Goal: Register for event/course

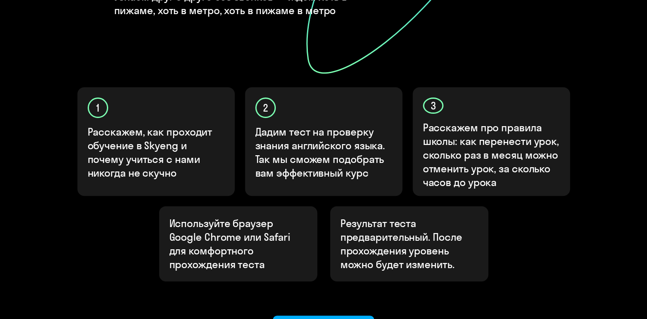
scroll to position [257, 0]
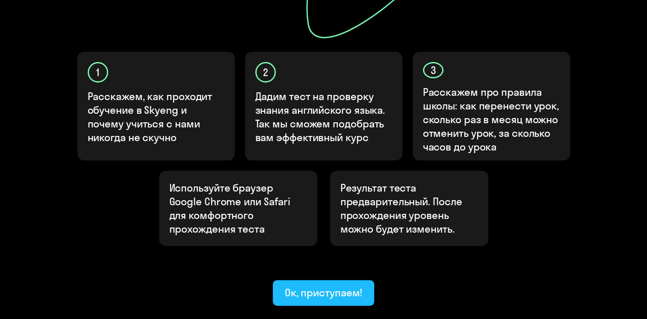
click at [323, 286] on div "Ок, приступаем!" at bounding box center [324, 293] width 78 height 14
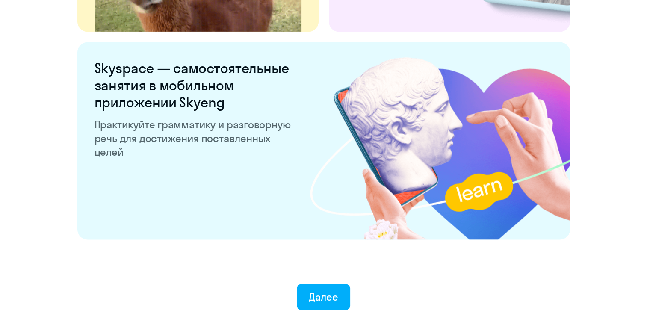
scroll to position [1663, 0]
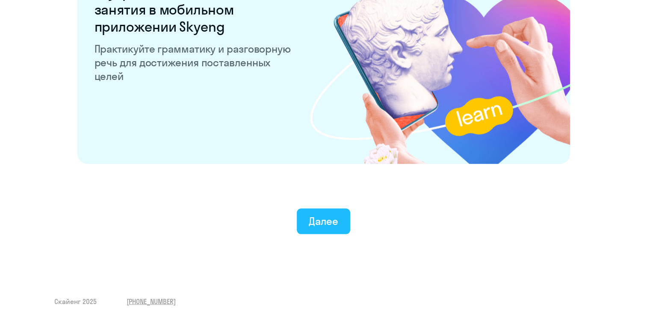
click at [337, 220] on div "Далее" at bounding box center [324, 221] width 30 height 14
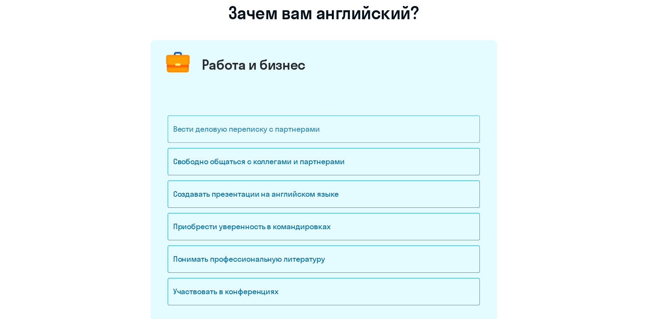
scroll to position [86, 0]
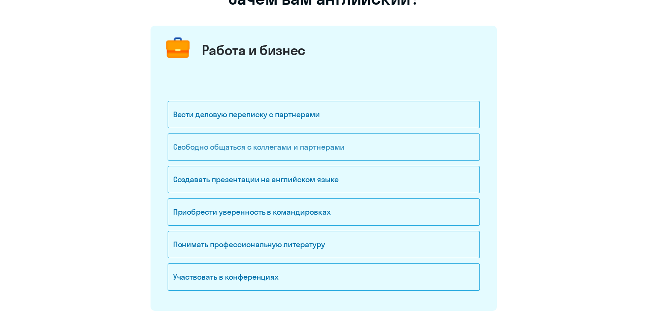
click at [240, 146] on div "Свободно общаться с коллегами и партнерами" at bounding box center [324, 146] width 312 height 27
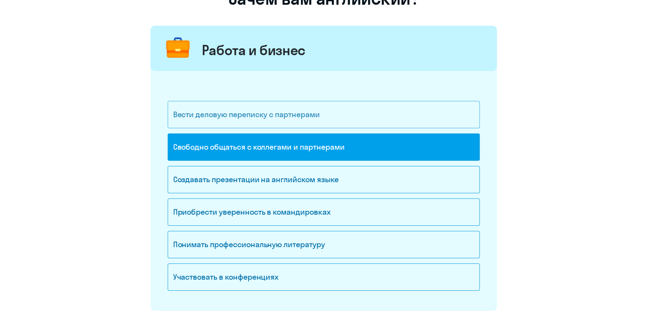
click at [260, 116] on div "Вести деловую переписку с партнерами" at bounding box center [324, 114] width 312 height 27
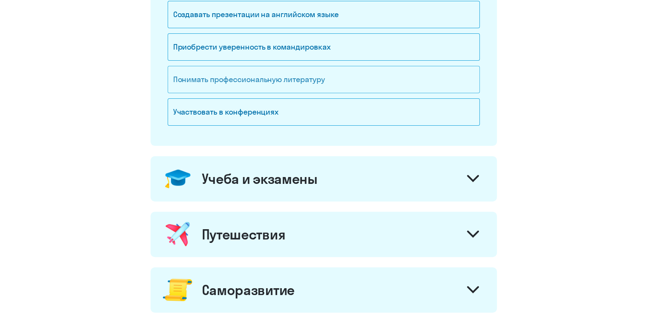
scroll to position [257, 0]
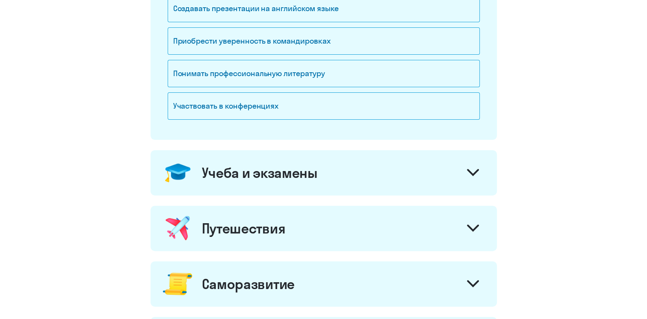
click at [479, 171] on div at bounding box center [473, 173] width 21 height 21
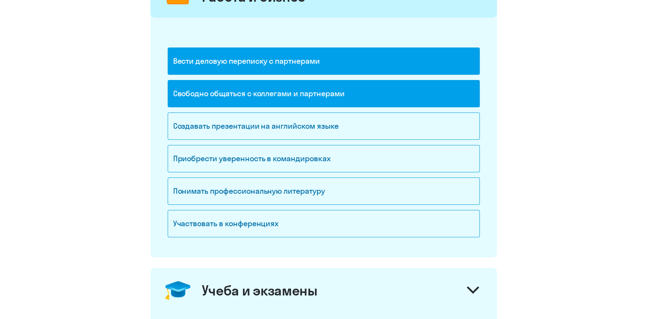
scroll to position [43, 0]
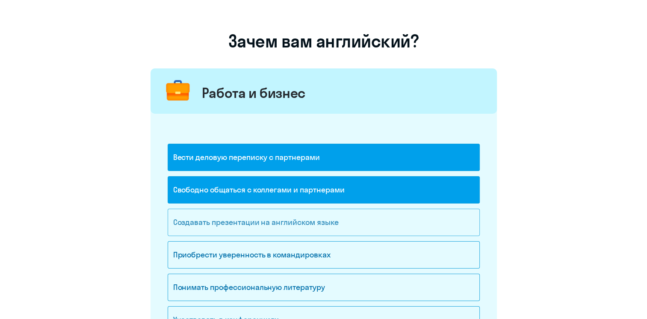
click at [318, 225] on div "Создавать презентации на английском языке" at bounding box center [324, 222] width 312 height 27
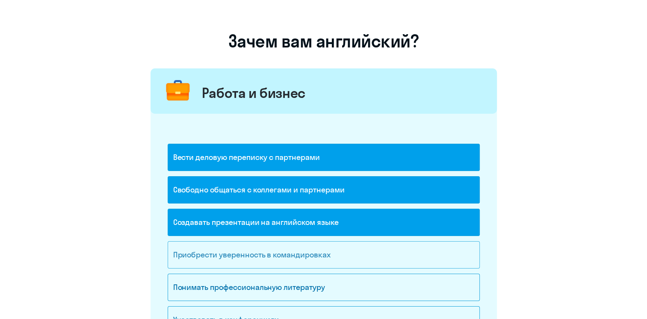
click at [303, 261] on div "Приобрести уверенность в командировках" at bounding box center [324, 254] width 312 height 27
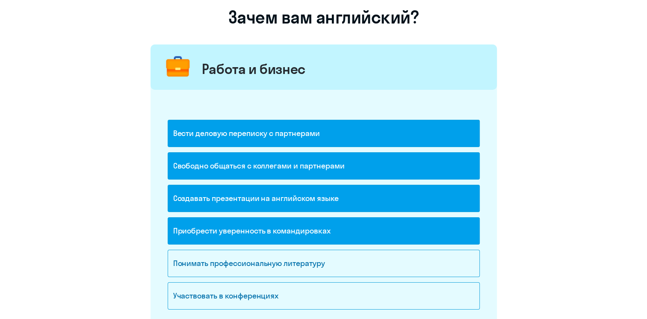
scroll to position [86, 0]
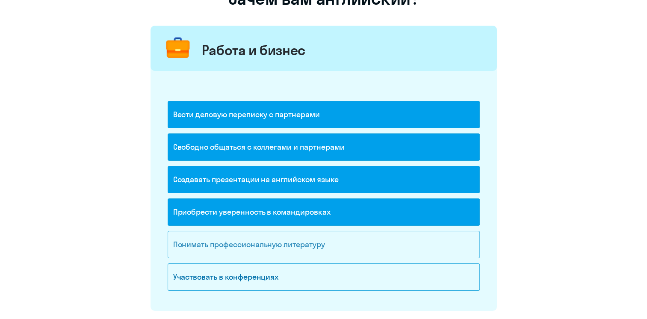
click at [303, 243] on div "Понимать профессиональную литературу" at bounding box center [324, 244] width 312 height 27
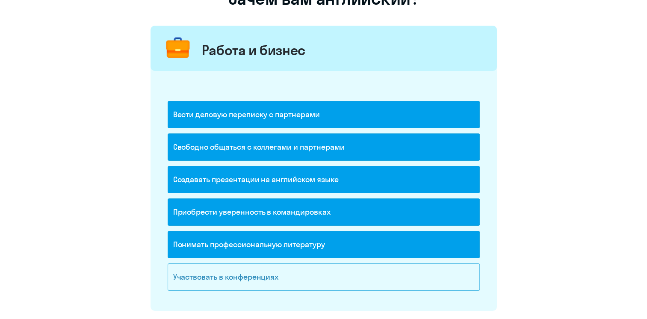
click at [276, 274] on div "Участвовать в конференциях" at bounding box center [324, 277] width 312 height 27
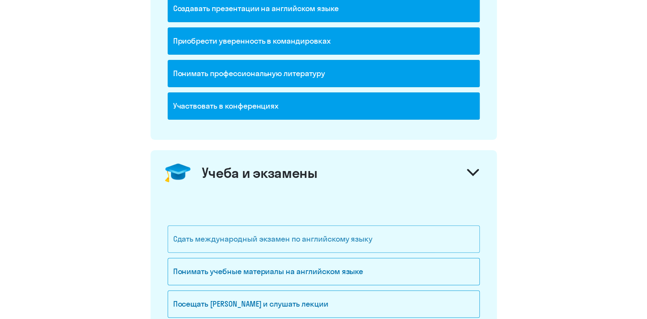
scroll to position [299, 0]
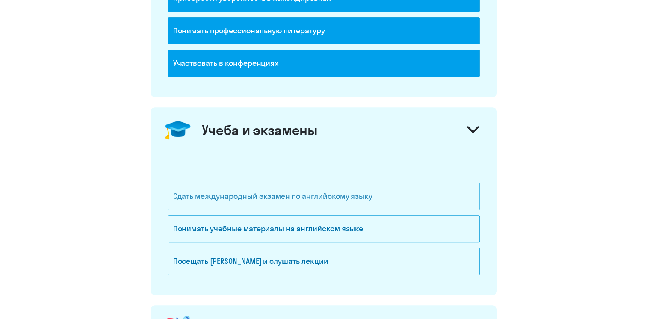
click at [311, 199] on div "Сдать международный экзамен по английскому языку" at bounding box center [324, 196] width 312 height 27
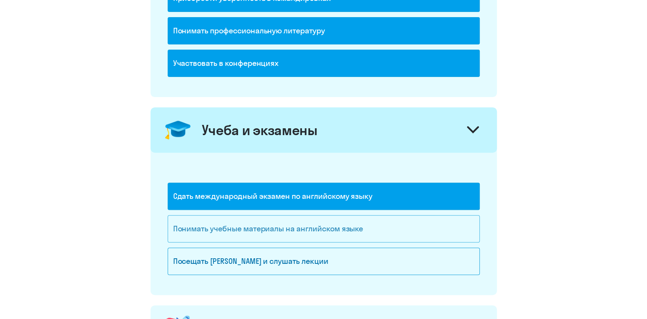
click at [311, 232] on div "Понимать учебные материалы на английском языке" at bounding box center [324, 228] width 312 height 27
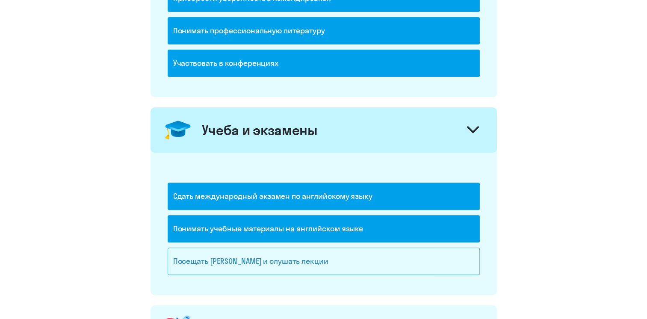
click at [290, 263] on div "Посещать [PERSON_NAME] и слушать лекции" at bounding box center [324, 261] width 312 height 27
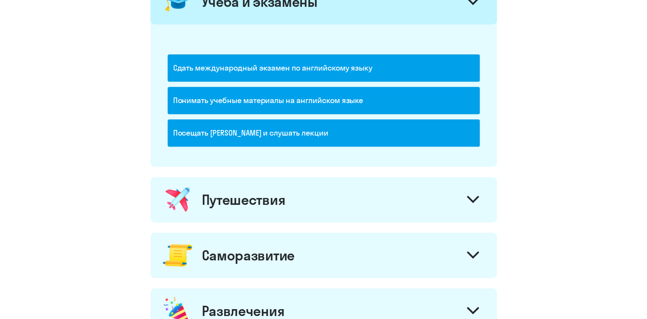
scroll to position [471, 0]
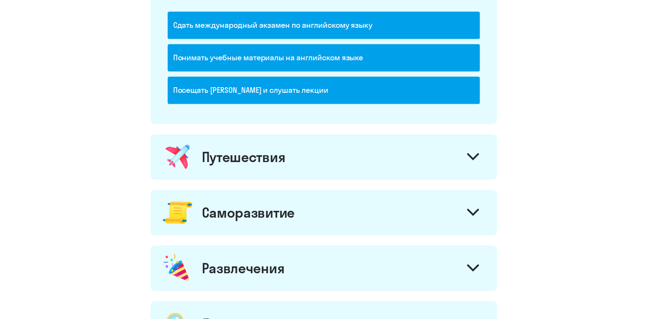
click at [466, 149] on div at bounding box center [473, 158] width 21 height 21
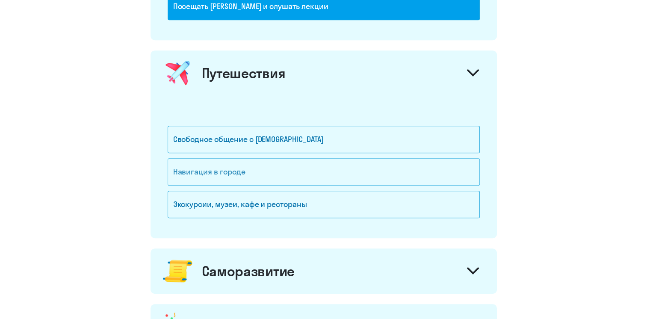
scroll to position [556, 0]
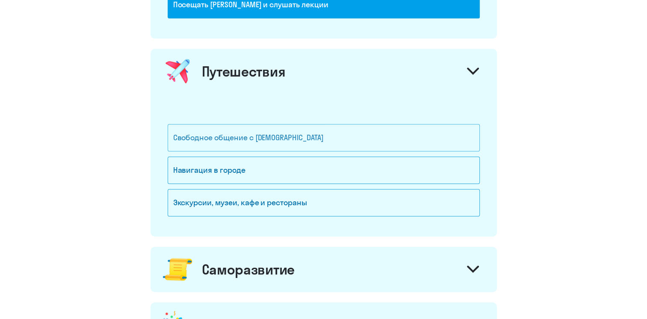
click at [299, 136] on div "Свободное общение с [DEMOGRAPHIC_DATA]" at bounding box center [324, 137] width 312 height 27
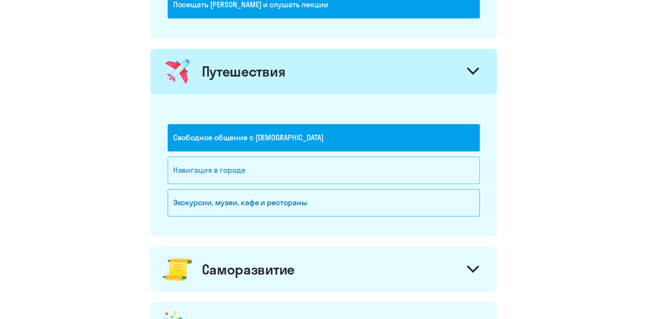
click at [284, 165] on div "Навигация в городе" at bounding box center [324, 170] width 312 height 27
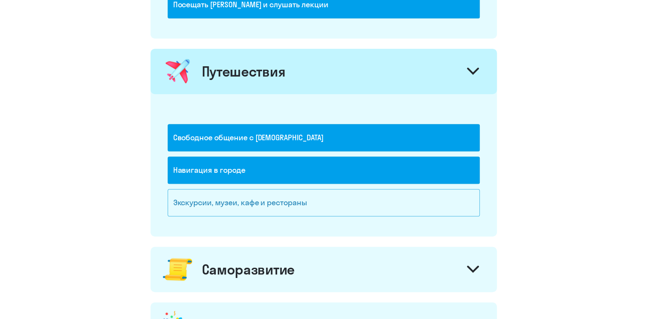
click at [277, 196] on div "Экскурсии, музеи, кафе и рестораны" at bounding box center [324, 202] width 312 height 27
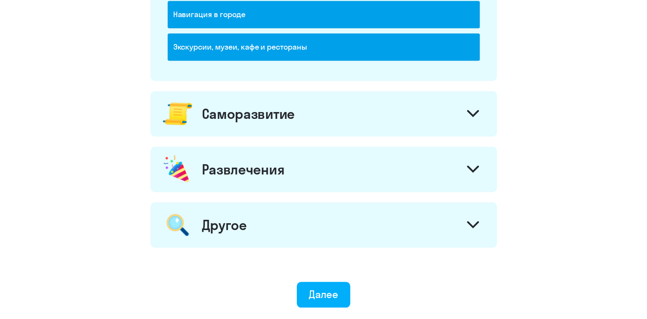
scroll to position [727, 0]
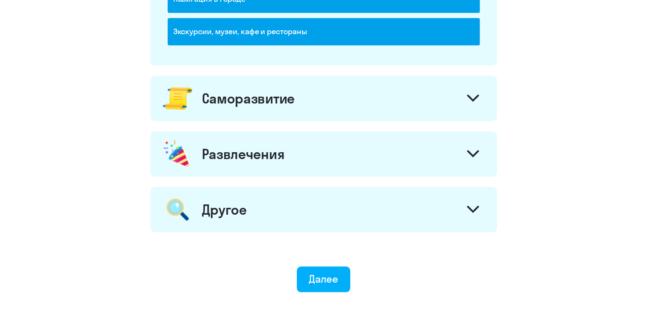
drag, startPoint x: 476, startPoint y: 93, endPoint x: 430, endPoint y: 127, distance: 58.1
click at [476, 95] on icon at bounding box center [473, 98] width 12 height 7
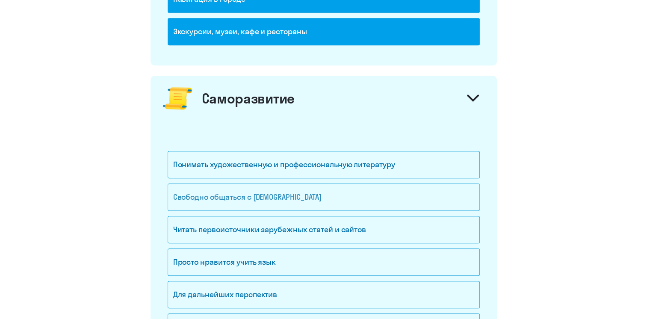
scroll to position [770, 0]
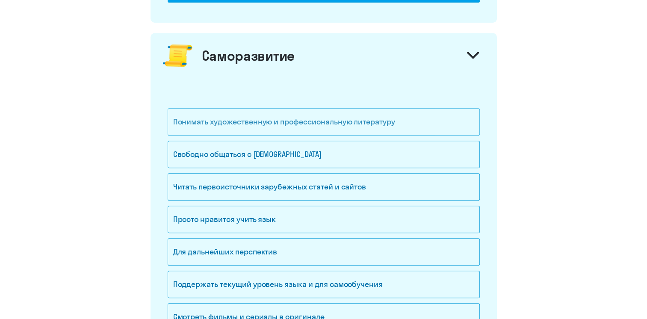
click at [325, 115] on div "Понимать художественную и профессиональную литературу" at bounding box center [324, 121] width 312 height 27
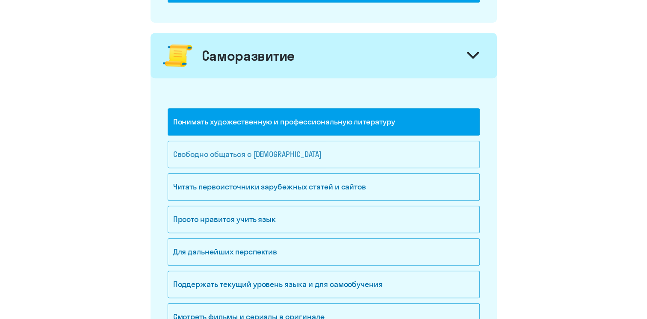
click at [305, 155] on div "Свободно общаться с [DEMOGRAPHIC_DATA]" at bounding box center [324, 154] width 312 height 27
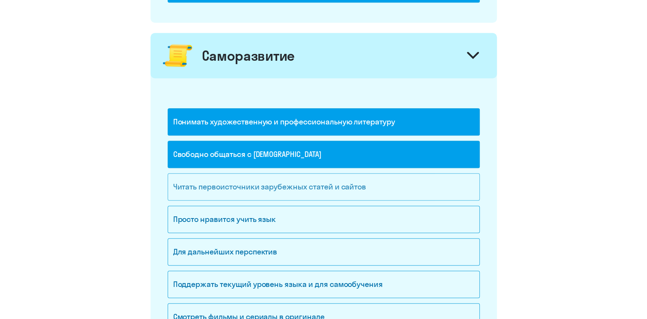
click at [301, 180] on div "Читать первоисточники зарубежных статей и сайтов" at bounding box center [324, 186] width 312 height 27
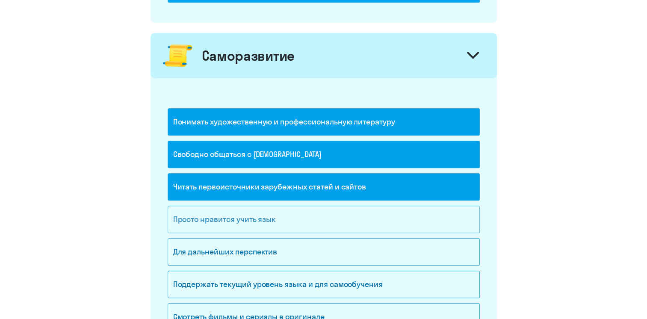
click at [275, 218] on div "Просто нравится учить язык" at bounding box center [324, 219] width 312 height 27
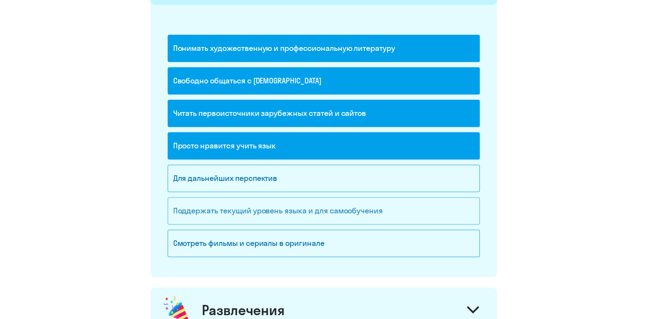
scroll to position [856, 0]
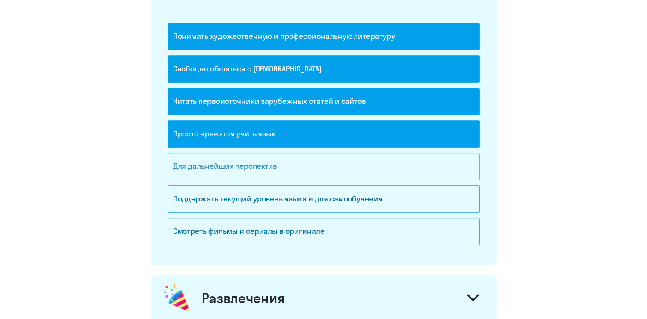
click at [263, 166] on div "Для дальнейших перспектив" at bounding box center [324, 166] width 312 height 27
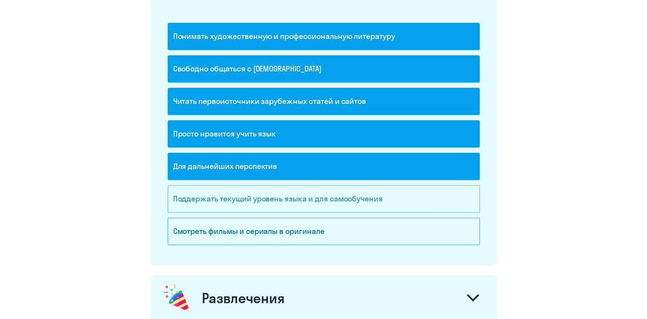
click at [271, 201] on div "Поддержать текущий уровень языка и для cамообучения" at bounding box center [324, 198] width 312 height 27
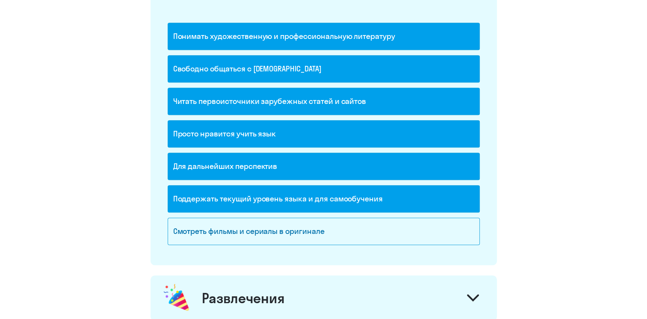
click at [273, 197] on div "Поддержать текущий уровень языка и для cамообучения" at bounding box center [324, 198] width 312 height 27
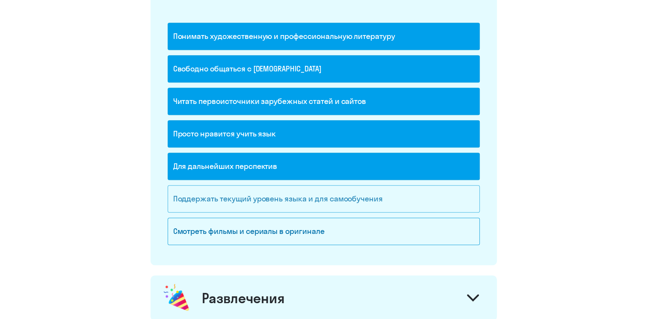
click at [292, 195] on div "Поддержать текущий уровень языка и для cамообучения" at bounding box center [324, 198] width 312 height 27
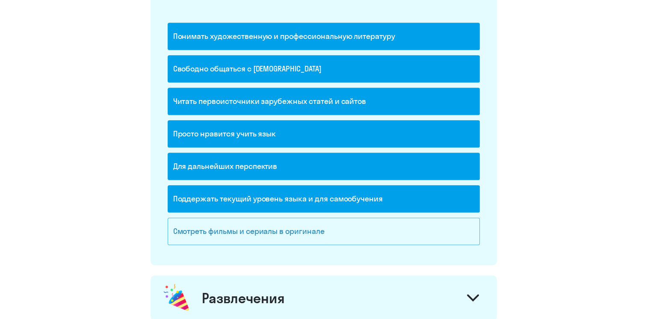
click at [285, 230] on div "Смотреть фильмы и сериалы в оригинале" at bounding box center [324, 231] width 312 height 27
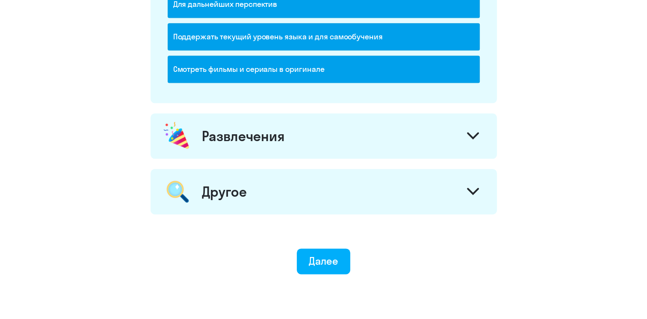
scroll to position [1027, 0]
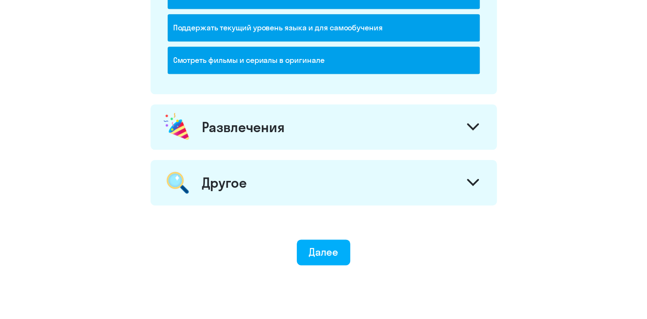
click at [474, 123] on icon at bounding box center [473, 126] width 12 height 7
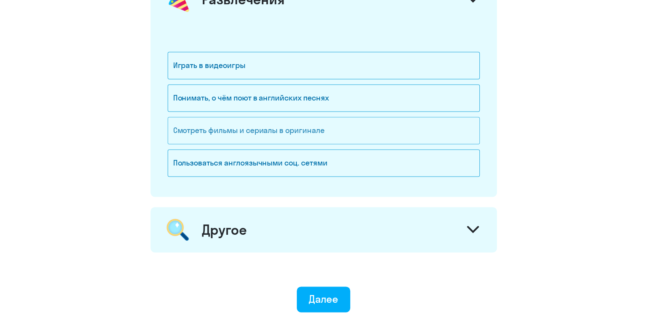
scroll to position [1155, 0]
click at [282, 100] on div "Понимать, о чём поют в английских песнях" at bounding box center [324, 97] width 312 height 27
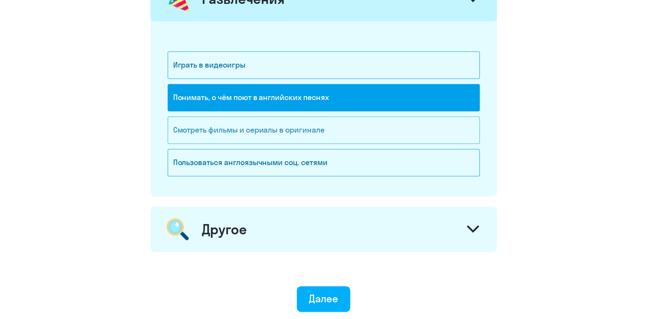
click at [284, 128] on div "Смотреть фильмы и сериалы в оригинале" at bounding box center [324, 129] width 312 height 27
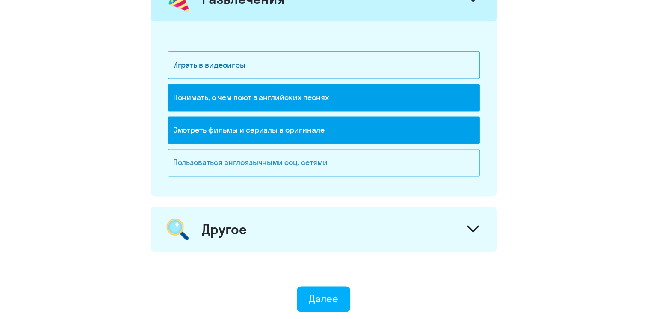
click at [285, 161] on div "Пользоваться англоязычными соц. сетями" at bounding box center [324, 162] width 312 height 27
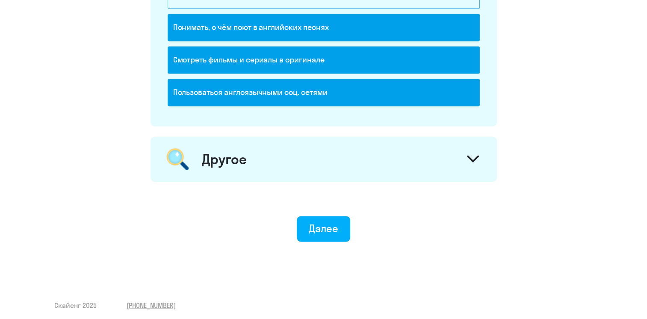
scroll to position [1225, 0]
click at [477, 156] on icon at bounding box center [473, 158] width 10 height 5
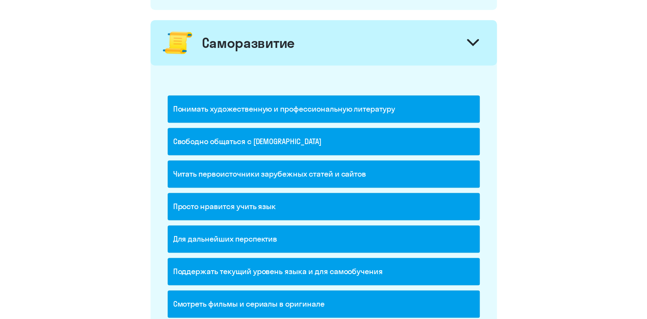
scroll to position [797, 0]
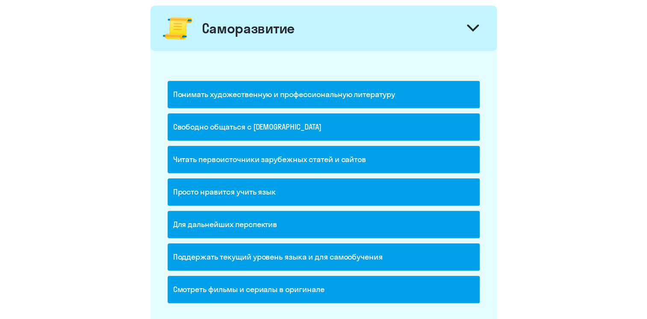
click at [406, 92] on div "Понимать художественную и профессиональную литературу" at bounding box center [324, 94] width 312 height 27
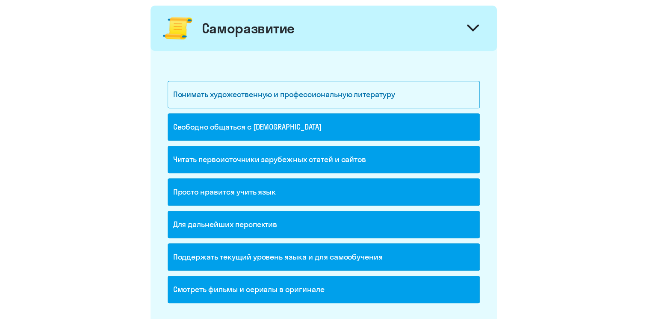
click at [344, 124] on div "Свободно общаться с [DEMOGRAPHIC_DATA]" at bounding box center [324, 126] width 312 height 27
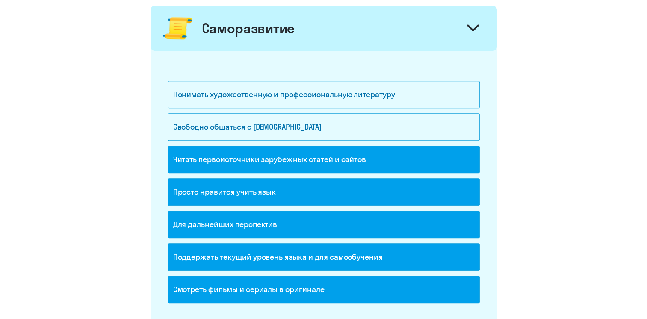
click at [324, 156] on div "Читать первоисточники зарубежных статей и сайтов" at bounding box center [324, 159] width 312 height 27
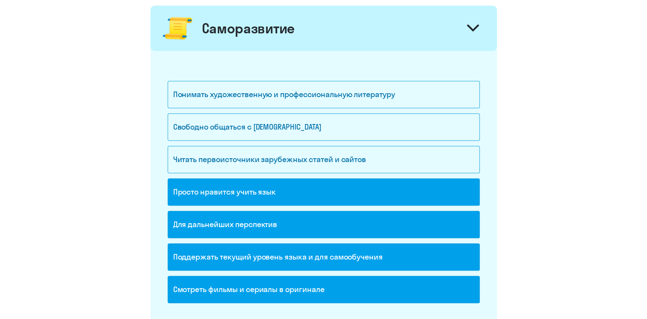
click at [298, 194] on div "Просто нравится учить язык" at bounding box center [324, 191] width 312 height 27
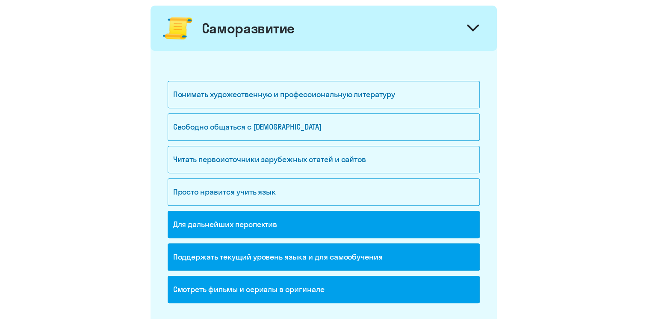
click at [274, 252] on div "Поддержать текущий уровень языка и для cамообучения" at bounding box center [324, 256] width 312 height 27
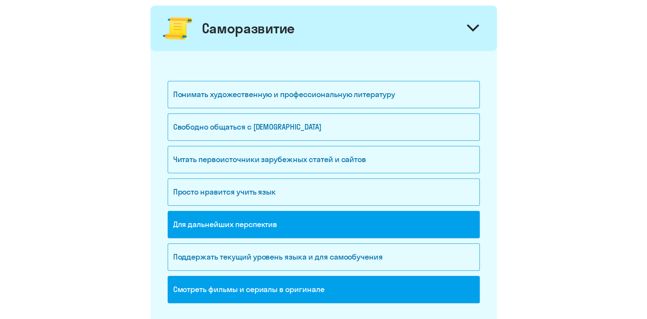
click at [261, 290] on div "Смотреть фильмы и сериалы в оригинале" at bounding box center [324, 289] width 312 height 27
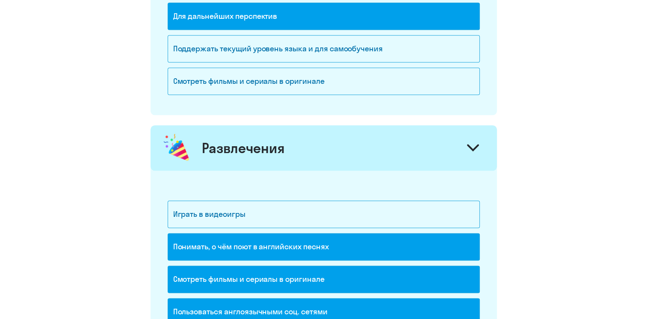
scroll to position [1054, 0]
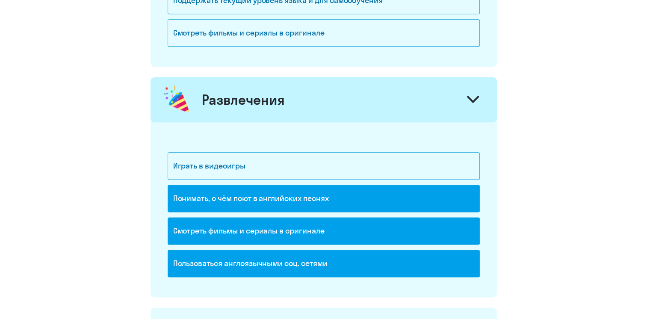
click at [285, 229] on div "Смотреть фильмы и сериалы в оригинале" at bounding box center [324, 230] width 312 height 27
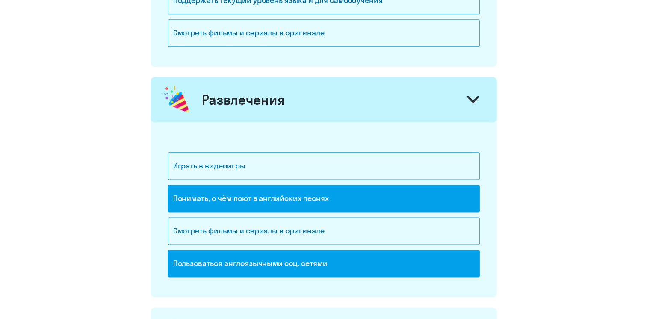
click at [282, 261] on div "Пользоваться англоязычными соц. сетями" at bounding box center [324, 263] width 312 height 27
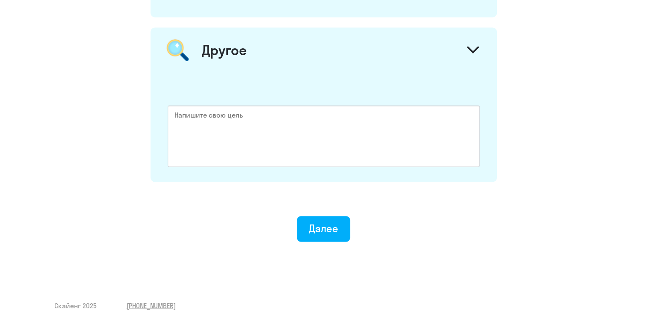
scroll to position [1120, 0]
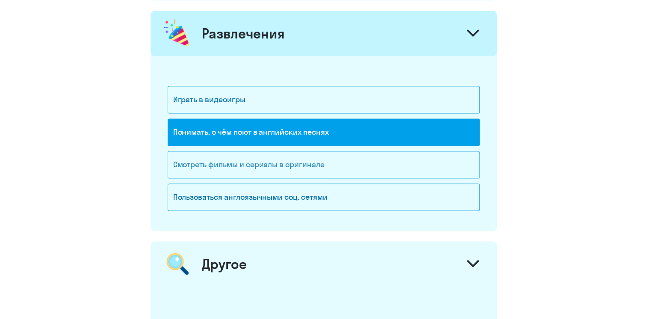
click at [260, 165] on div "Смотреть фильмы и сериалы в оригинале" at bounding box center [324, 164] width 312 height 27
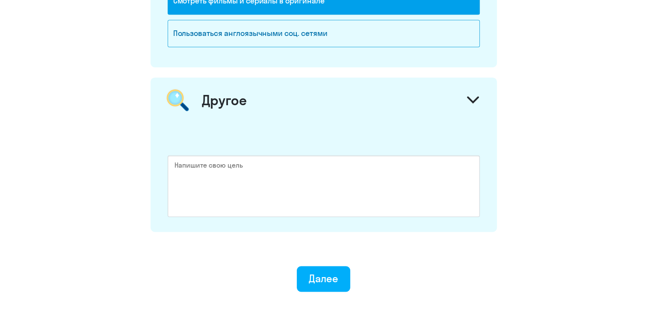
scroll to position [1334, 0]
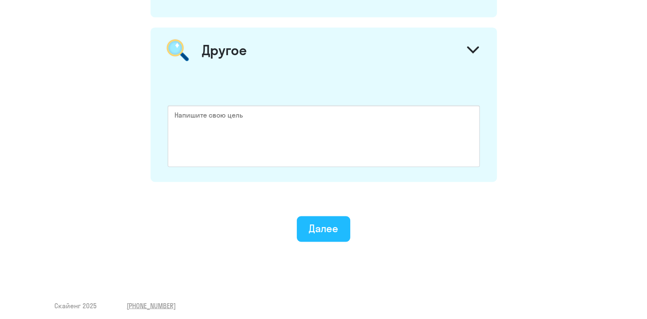
click at [308, 216] on button "Далее" at bounding box center [323, 229] width 53 height 26
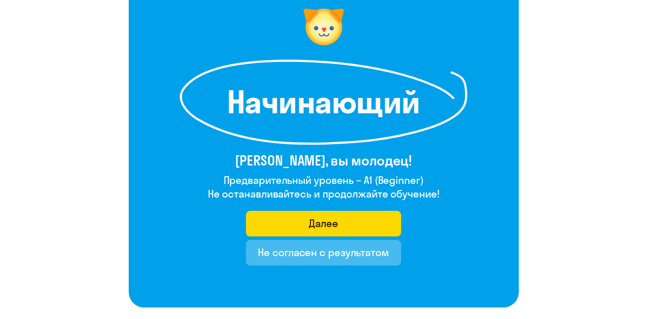
scroll to position [63, 0]
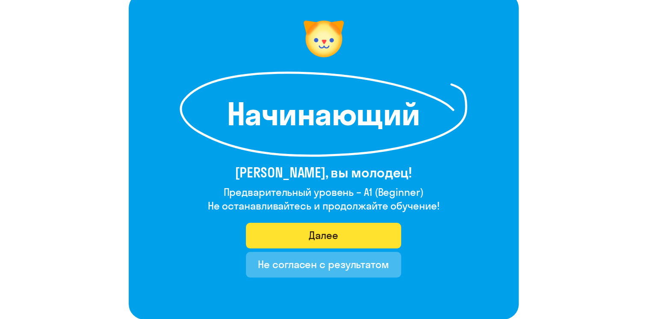
click at [305, 239] on button "Далее" at bounding box center [323, 236] width 155 height 26
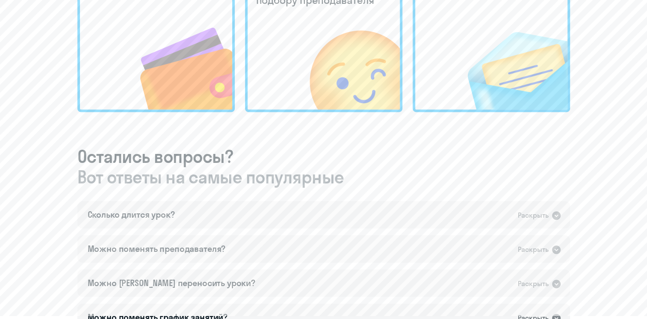
scroll to position [428, 0]
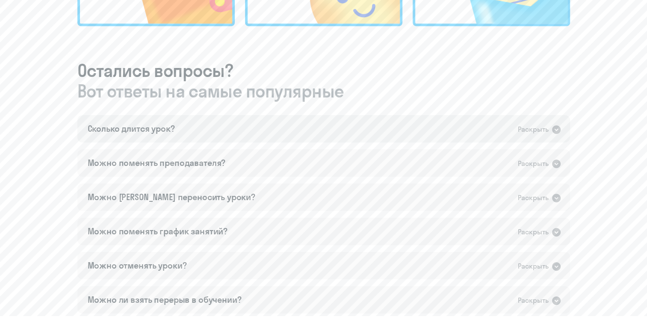
click at [557, 127] on icon at bounding box center [556, 129] width 9 height 9
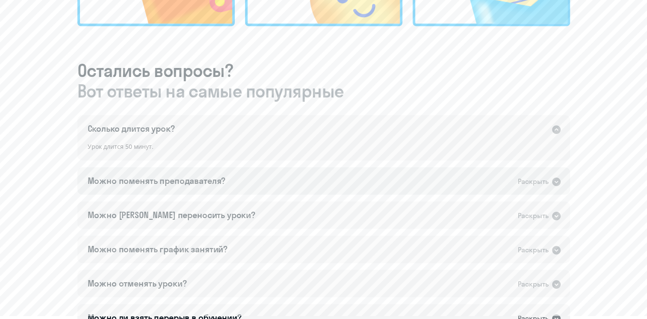
click at [553, 179] on icon at bounding box center [556, 182] width 9 height 9
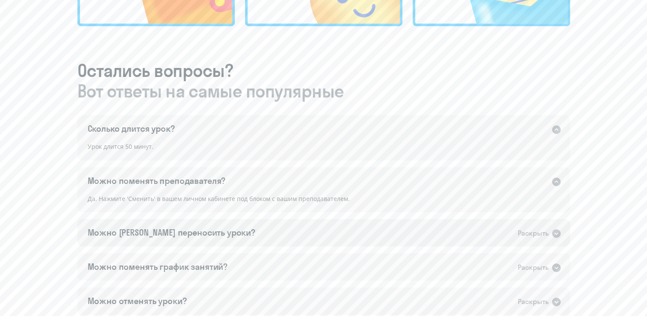
click at [557, 235] on icon at bounding box center [556, 233] width 9 height 9
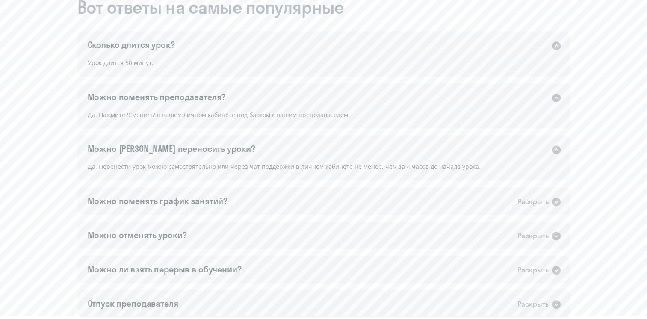
scroll to position [513, 0]
click at [554, 198] on icon at bounding box center [556, 200] width 9 height 9
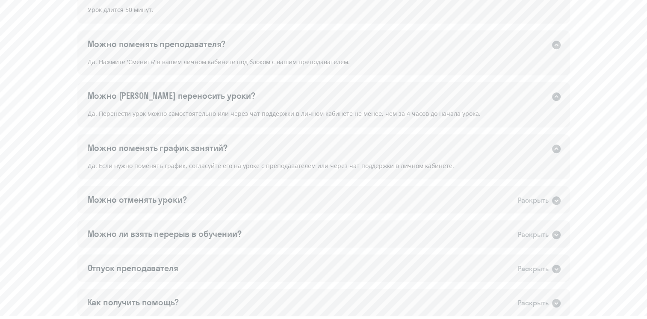
scroll to position [599, 0]
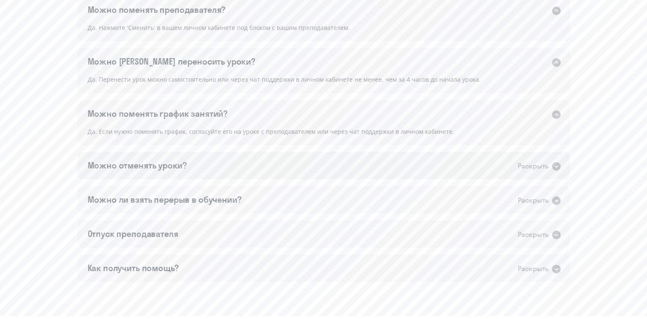
click at [558, 165] on icon at bounding box center [556, 166] width 9 height 9
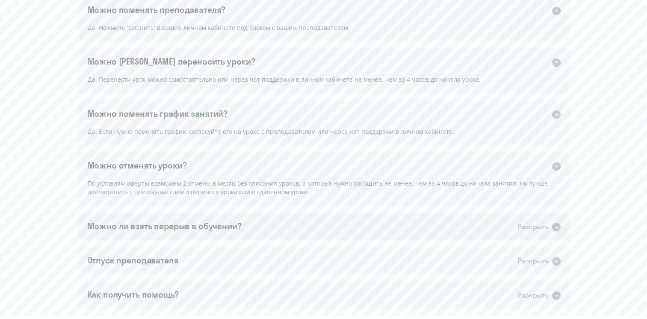
click at [556, 225] on icon at bounding box center [556, 227] width 9 height 9
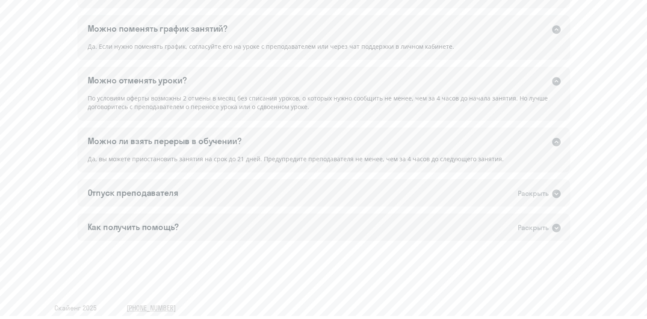
scroll to position [684, 0]
click at [551, 196] on icon at bounding box center [556, 193] width 10 height 10
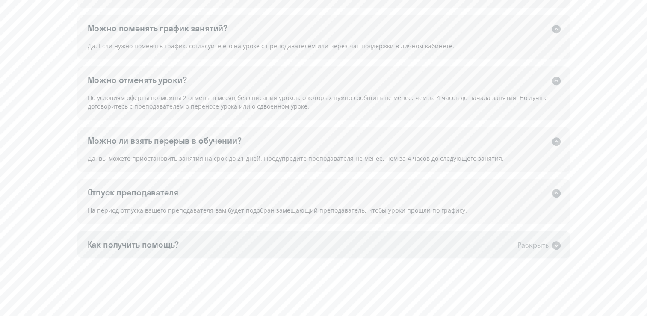
click at [558, 246] on icon at bounding box center [556, 245] width 9 height 9
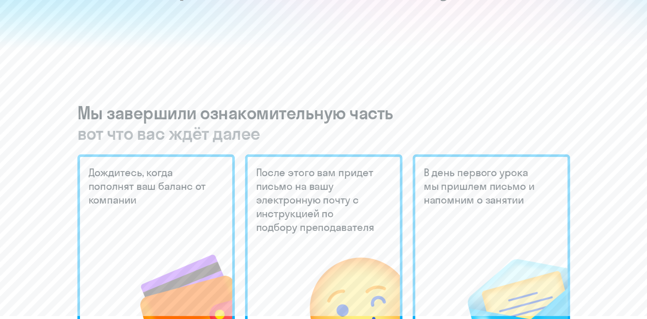
scroll to position [86, 0]
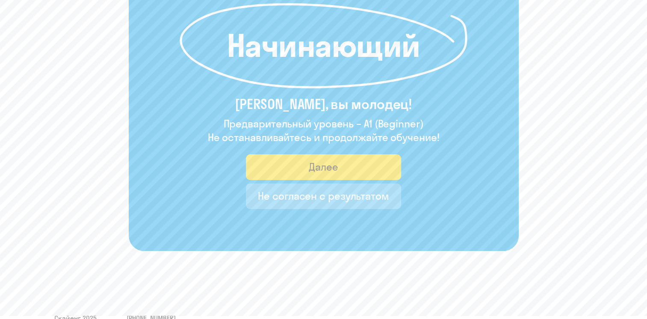
scroll to position [149, 0]
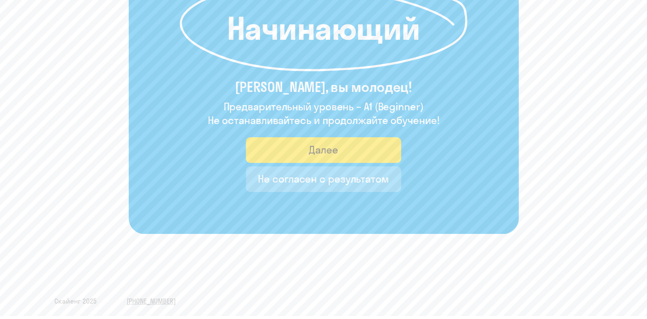
click at [343, 114] on h4 "Не останавливайтесь и продолжайте обучение!" at bounding box center [324, 120] width 232 height 14
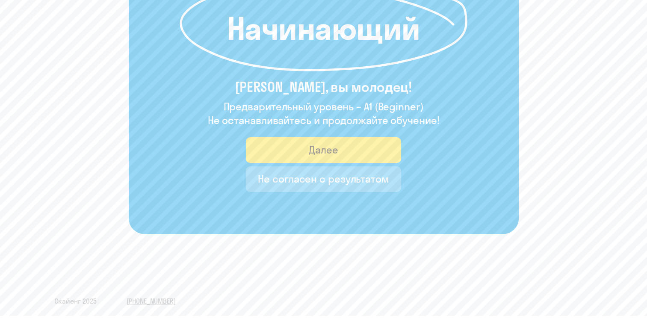
click at [326, 141] on button "Далее" at bounding box center [323, 150] width 155 height 26
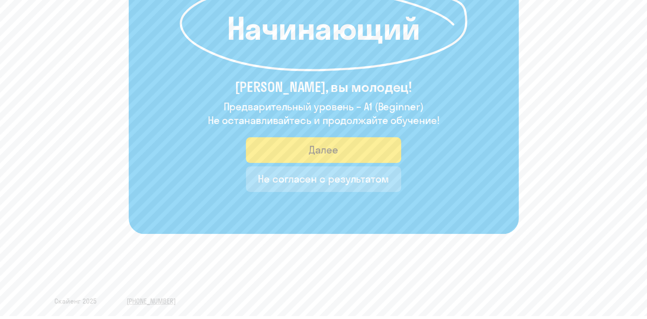
click at [323, 151] on div "Далее" at bounding box center [324, 150] width 30 height 14
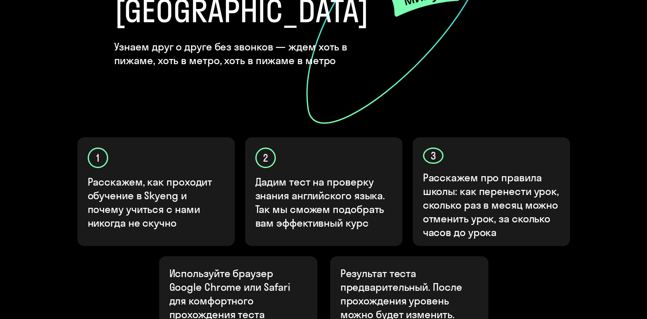
scroll to position [298, 0]
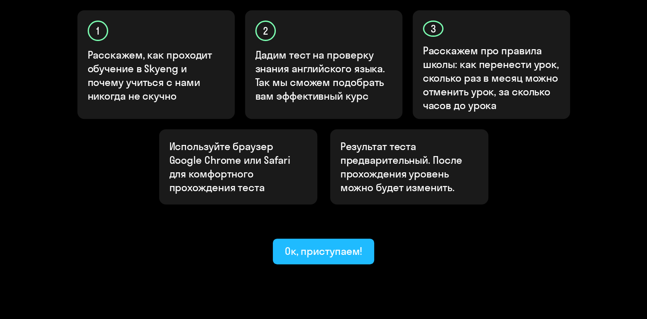
click at [329, 244] on div "Ок, приступаем!" at bounding box center [324, 251] width 78 height 14
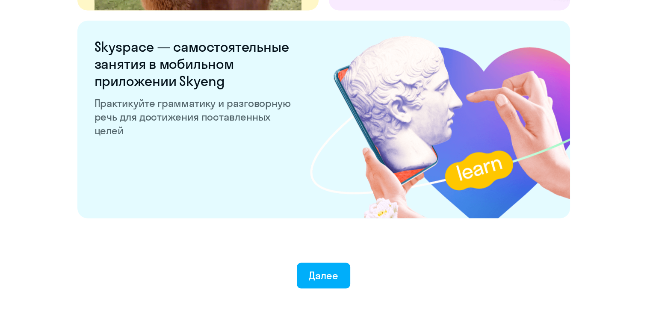
scroll to position [1663, 0]
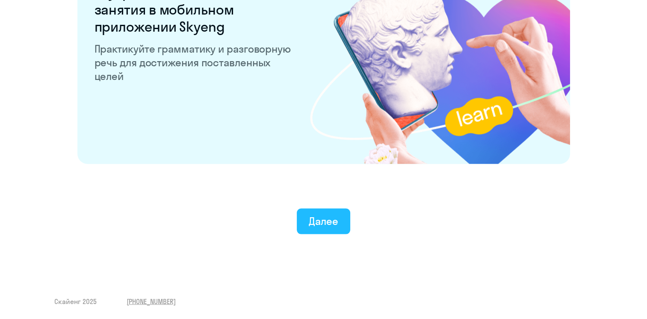
click at [329, 225] on div "Далее" at bounding box center [324, 221] width 30 height 14
